Goal: Transaction & Acquisition: Download file/media

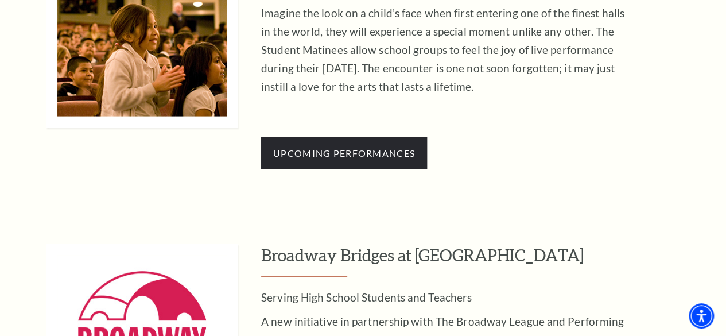
scroll to position [1033, 0]
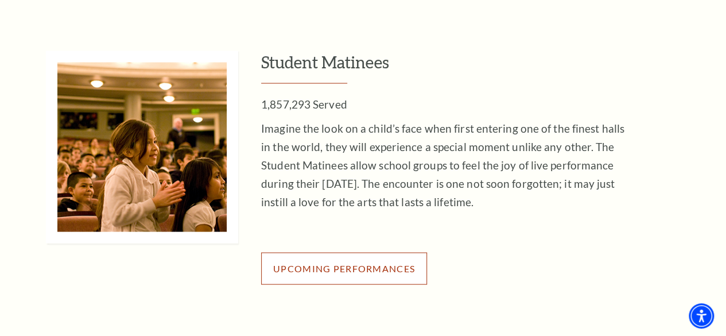
click at [387, 273] on span "Upcoming Performances" at bounding box center [344, 267] width 142 height 11
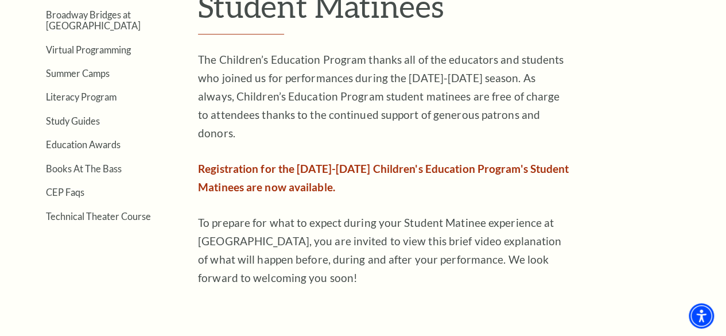
scroll to position [295, 0]
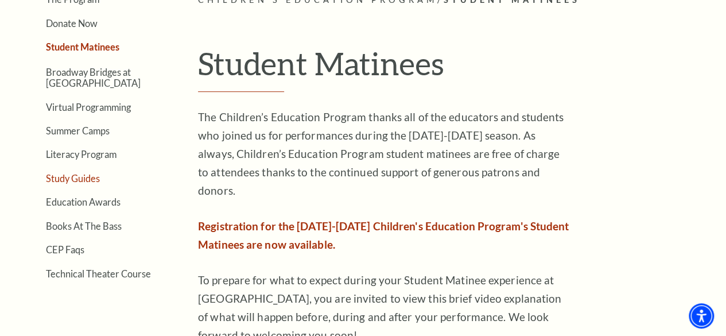
click at [90, 181] on link "Study Guides" at bounding box center [73, 178] width 54 height 11
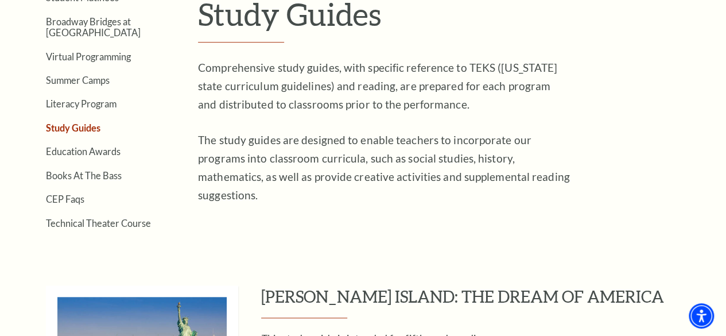
scroll to position [172, 0]
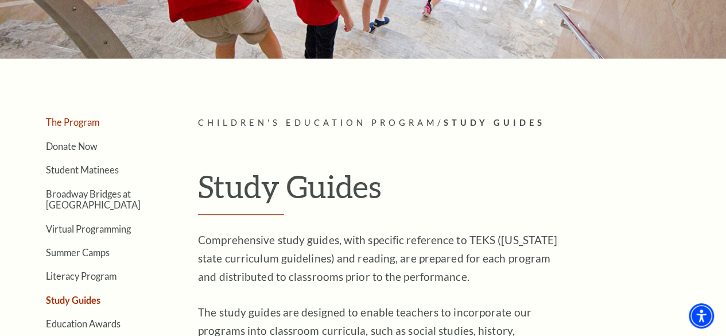
click at [86, 127] on link "The Program" at bounding box center [72, 122] width 53 height 11
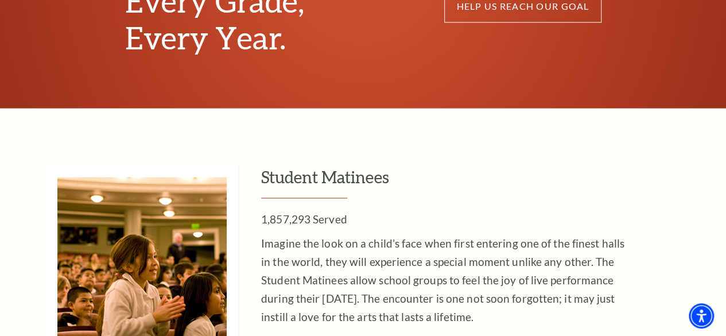
scroll to position [1090, 0]
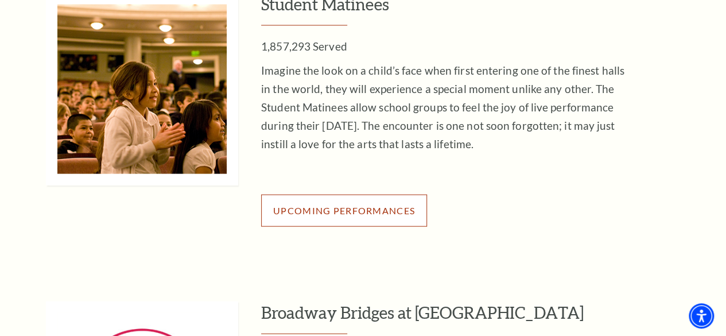
click at [406, 215] on span "Upcoming Performances" at bounding box center [344, 210] width 142 height 11
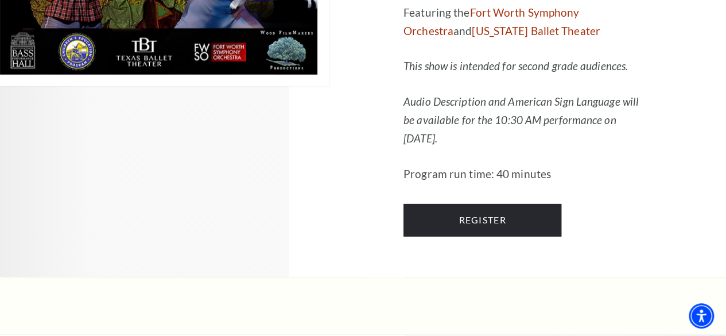
scroll to position [1492, 0]
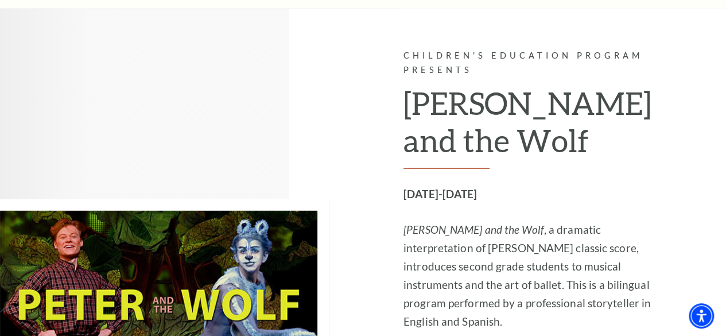
click at [436, 131] on h2 "Peter and the Wolf" at bounding box center [527, 126] width 248 height 84
drag, startPoint x: 457, startPoint y: 130, endPoint x: 461, endPoint y: 143, distance: 13.4
click at [458, 131] on h2 "Peter and the Wolf" at bounding box center [527, 126] width 248 height 84
click at [464, 174] on div "Children's Education Program Presents Peter and the Wolf February 17-20, 2026 P…" at bounding box center [527, 314] width 248 height 531
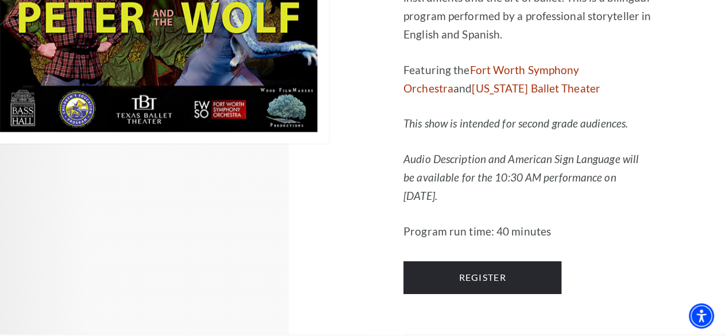
click at [209, 80] on img at bounding box center [164, 27] width 329 height 231
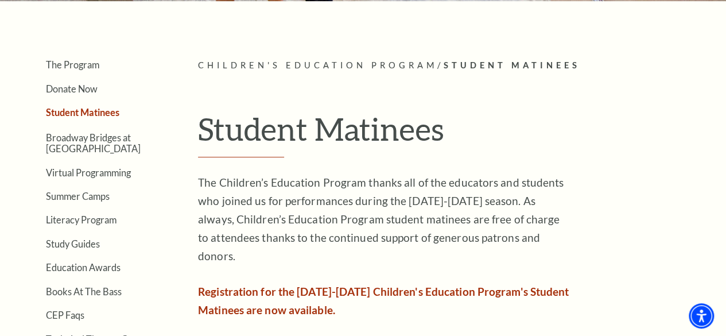
scroll to position [344, 0]
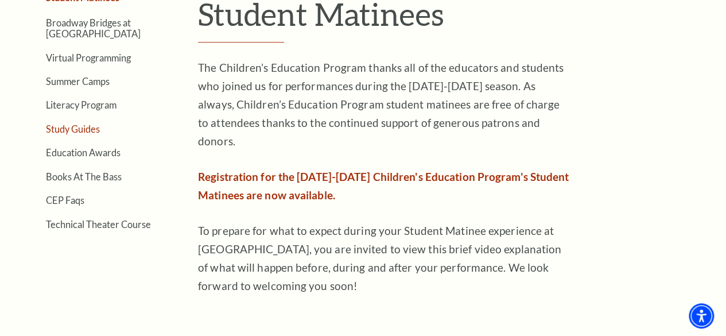
click at [90, 130] on link "Study Guides" at bounding box center [73, 128] width 54 height 11
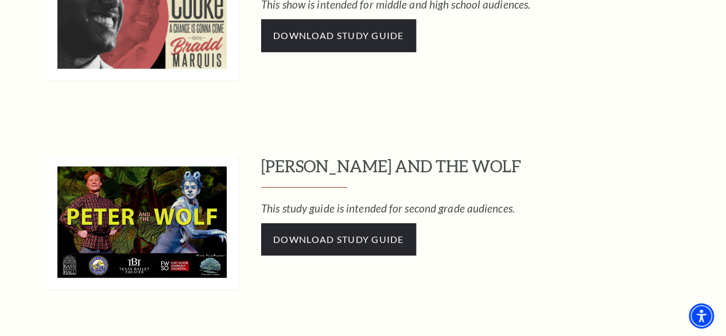
scroll to position [1607, 0]
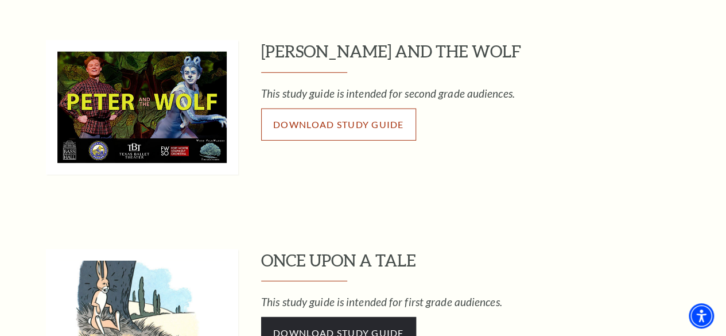
click at [364, 125] on span "Download Study Guide" at bounding box center [338, 124] width 131 height 11
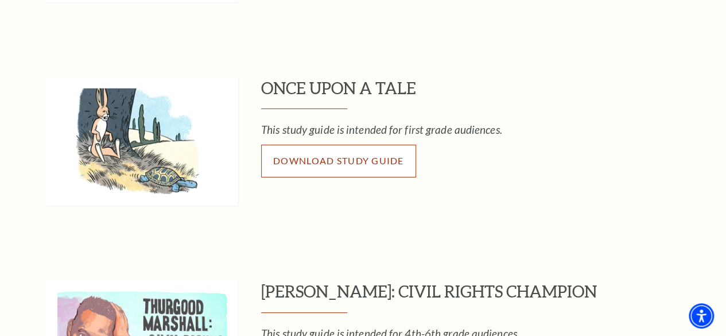
click at [354, 161] on span "Download Study Guide" at bounding box center [338, 160] width 131 height 11
